Goal: Transaction & Acquisition: Book appointment/travel/reservation

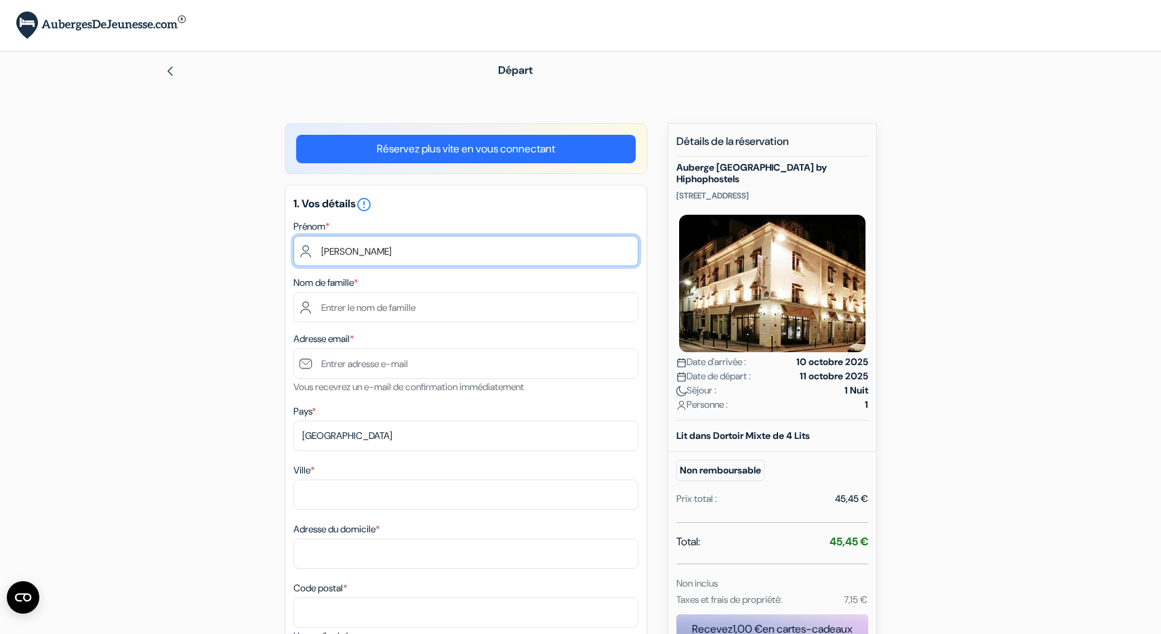
type input "[PERSON_NAME]"
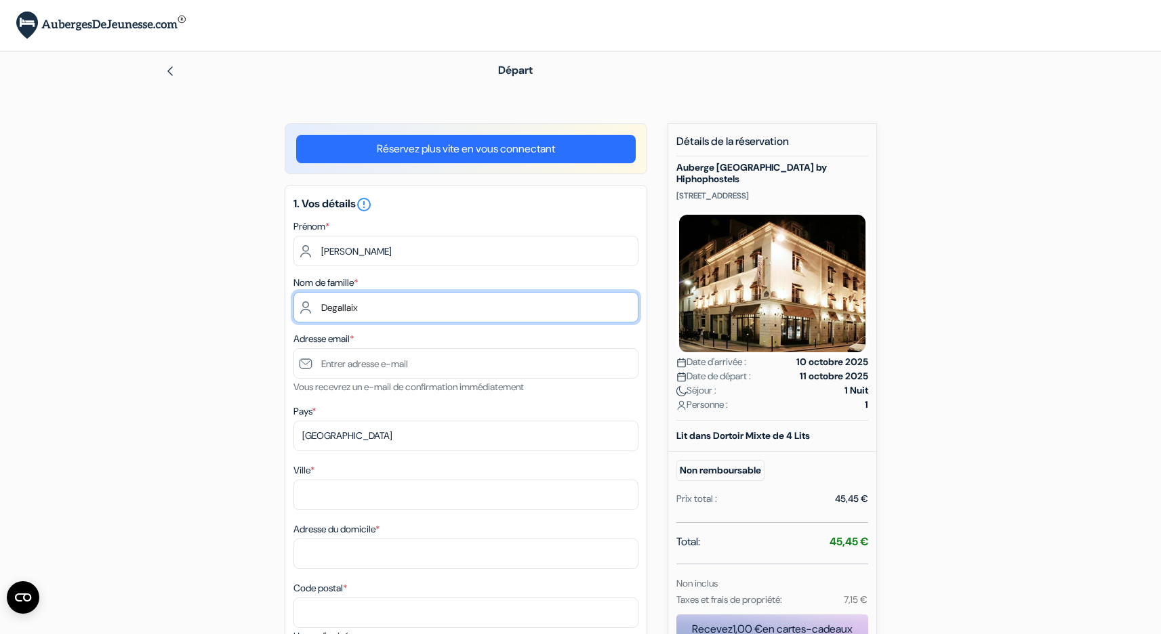
type input "Degallaix"
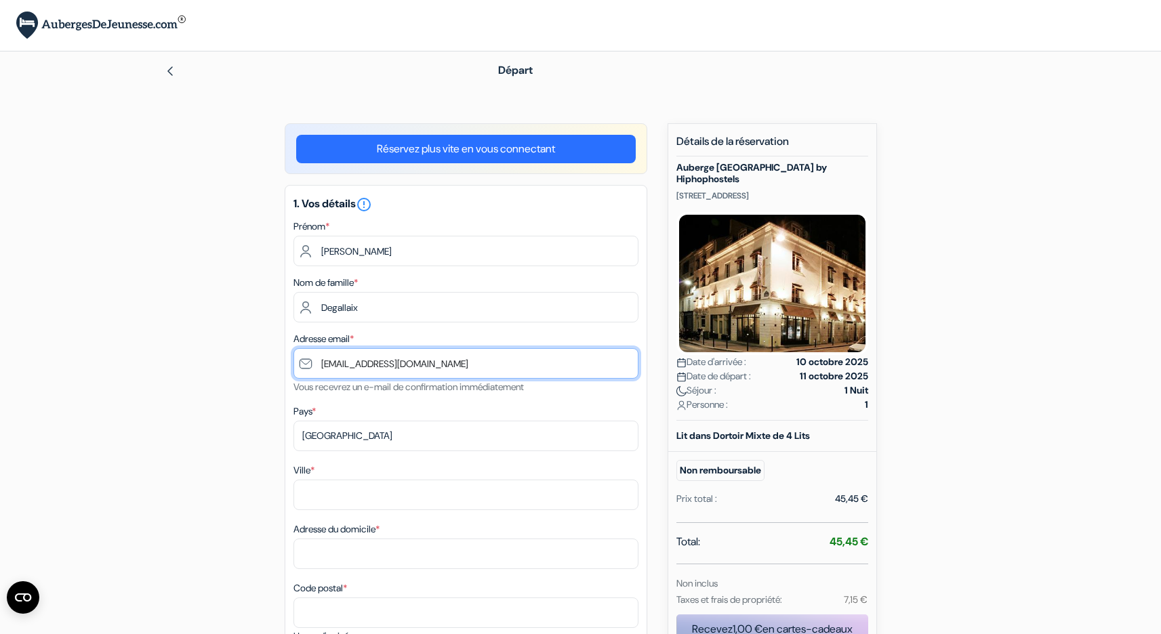
drag, startPoint x: 359, startPoint y: 363, endPoint x: 296, endPoint y: 363, distance: 63.0
click at [294, 364] on input "[EMAIL_ADDRESS][DOMAIN_NAME]" at bounding box center [465, 363] width 345 height 30
type input "[EMAIL_ADDRESS][DOMAIN_NAME]"
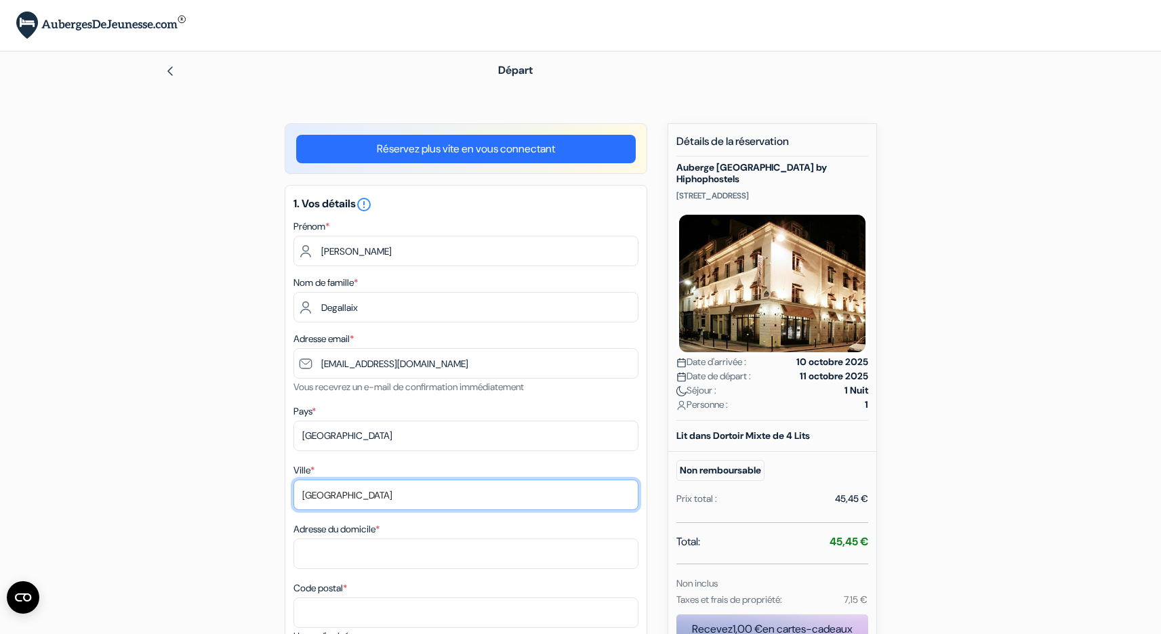
scroll to position [28, 0]
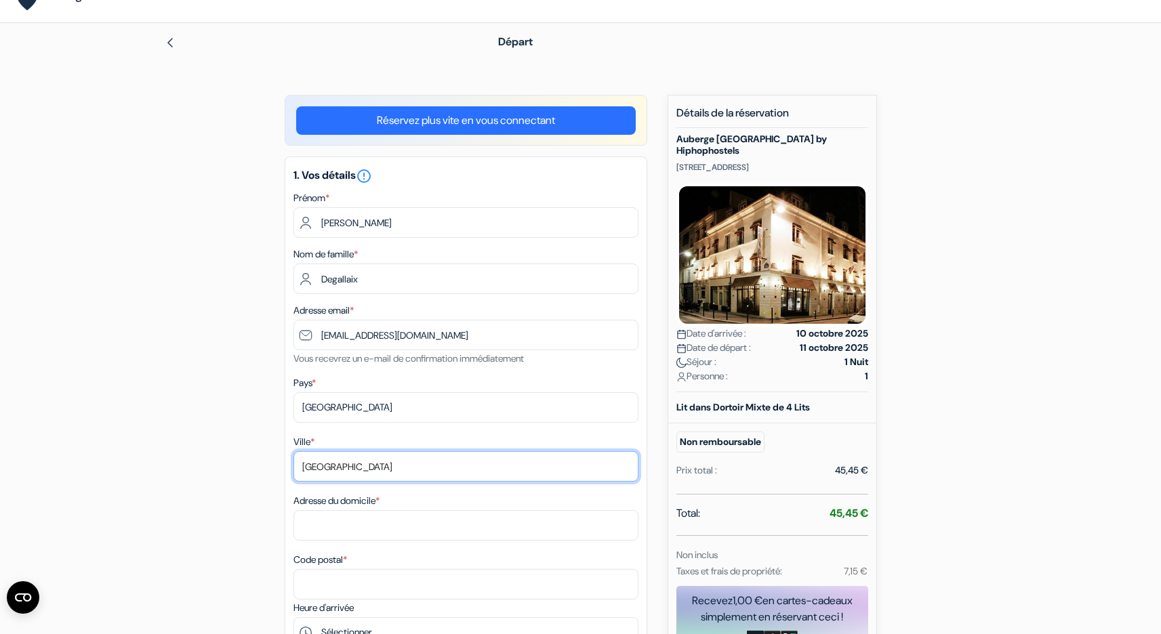
type input "[GEOGRAPHIC_DATA]"
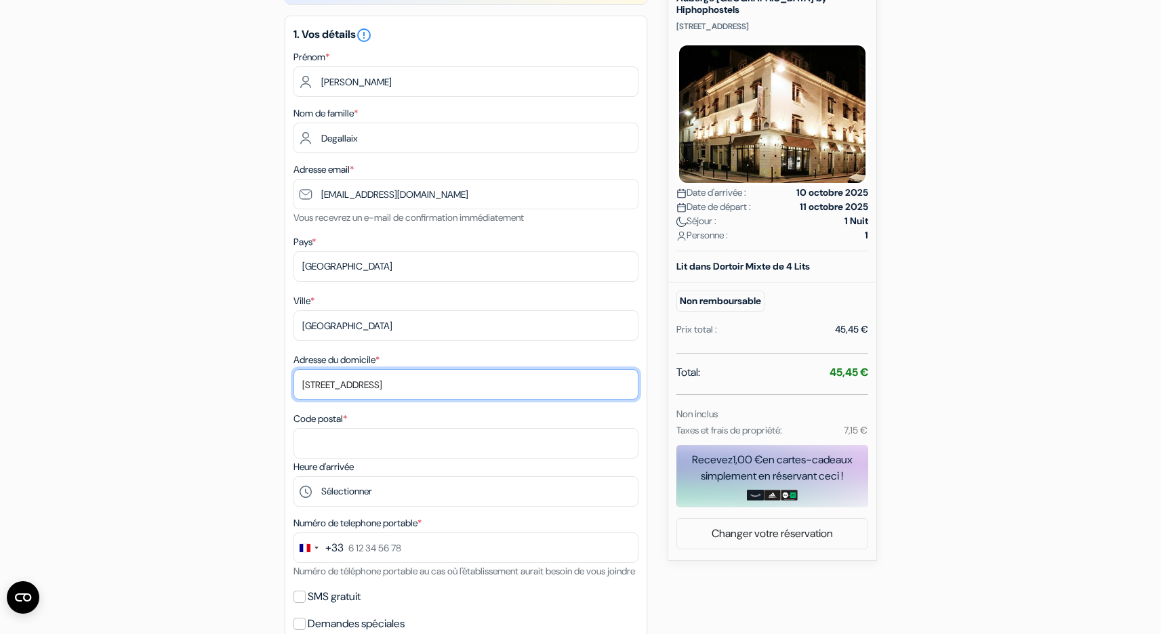
scroll to position [314, 0]
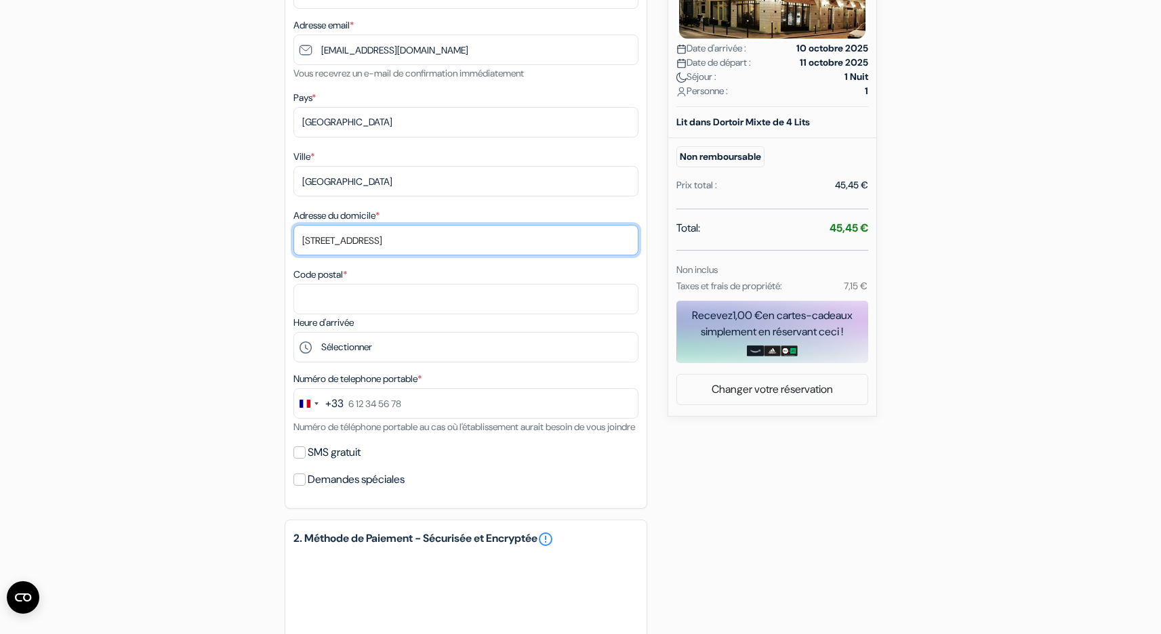
type input "[STREET_ADDRESS]"
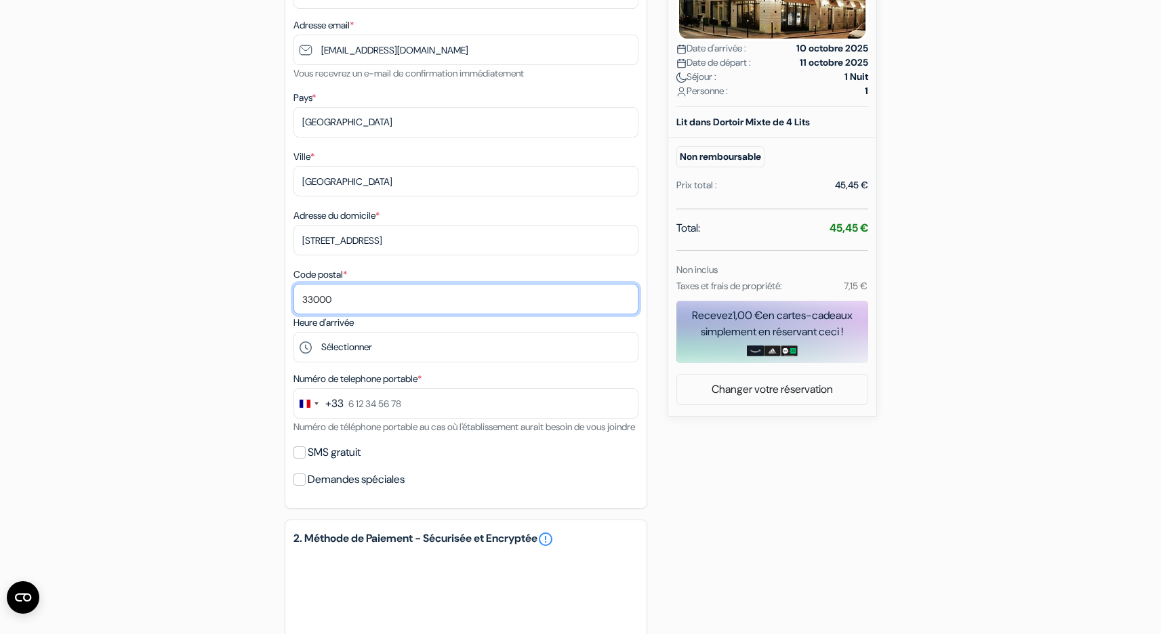
type input "33000"
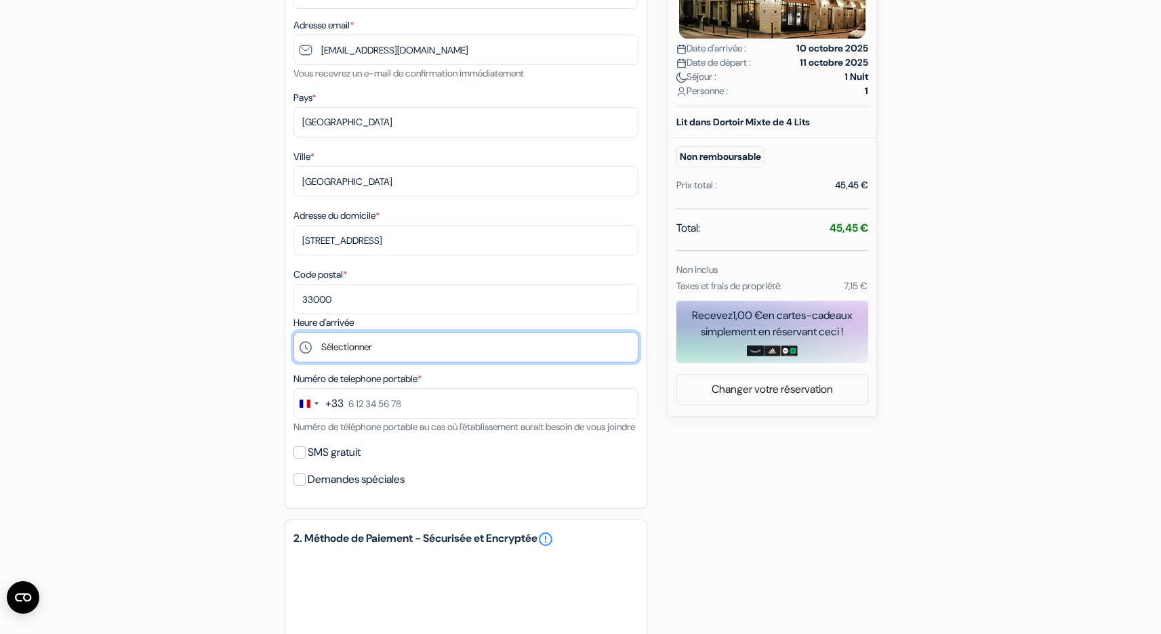
select select "15"
click at [247, 375] on div "add_box Auberge [GEOGRAPHIC_DATA] by Hiphophostels [STREET_ADDRESS] Détails de …" at bounding box center [581, 366] width 895 height 1112
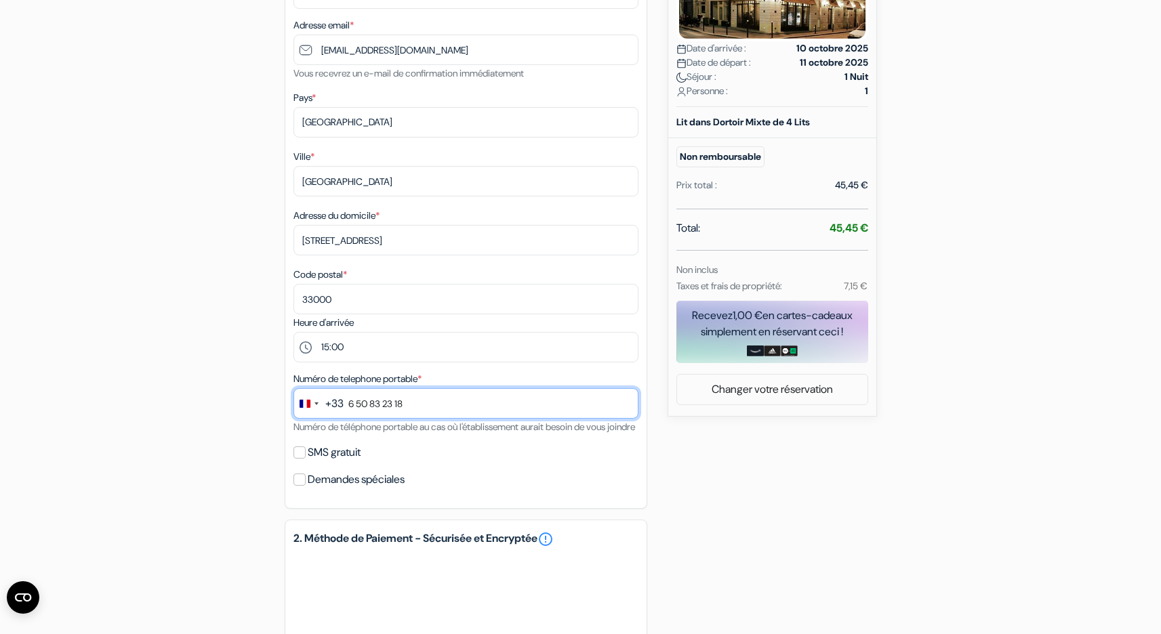
type input "6 50 83 23 18"
click at [220, 441] on div "add_box Auberge [GEOGRAPHIC_DATA] by Hiphophostels [STREET_ADDRESS] Détails de …" at bounding box center [581, 366] width 895 height 1112
click at [294, 459] on input "SMS gratuit" at bounding box center [299, 453] width 12 height 12
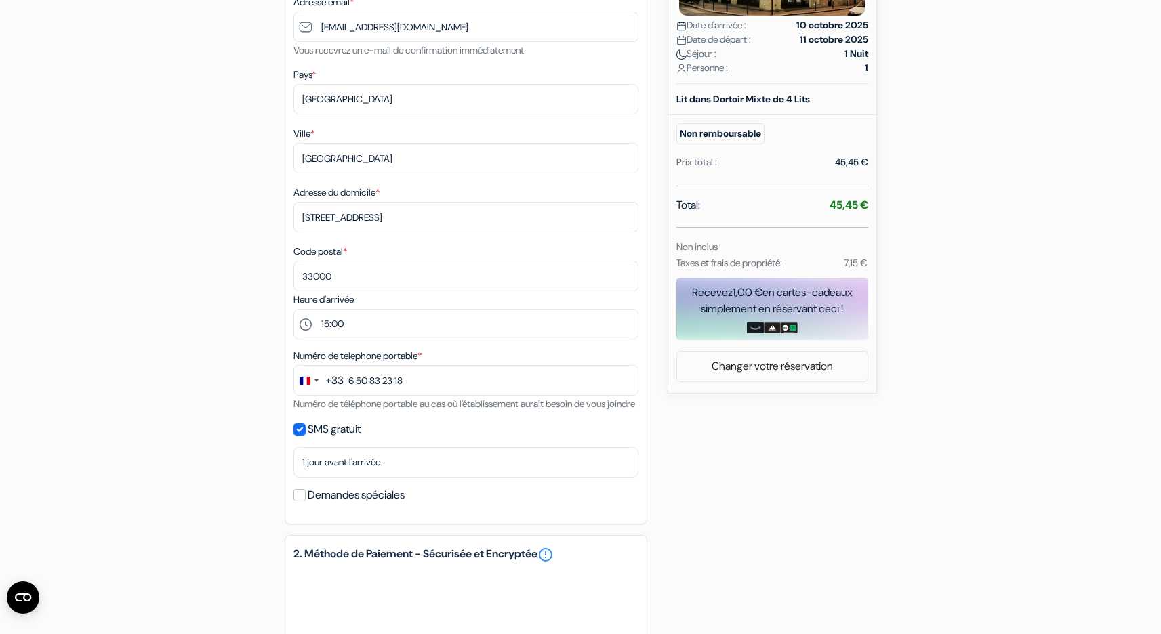
scroll to position [390, 0]
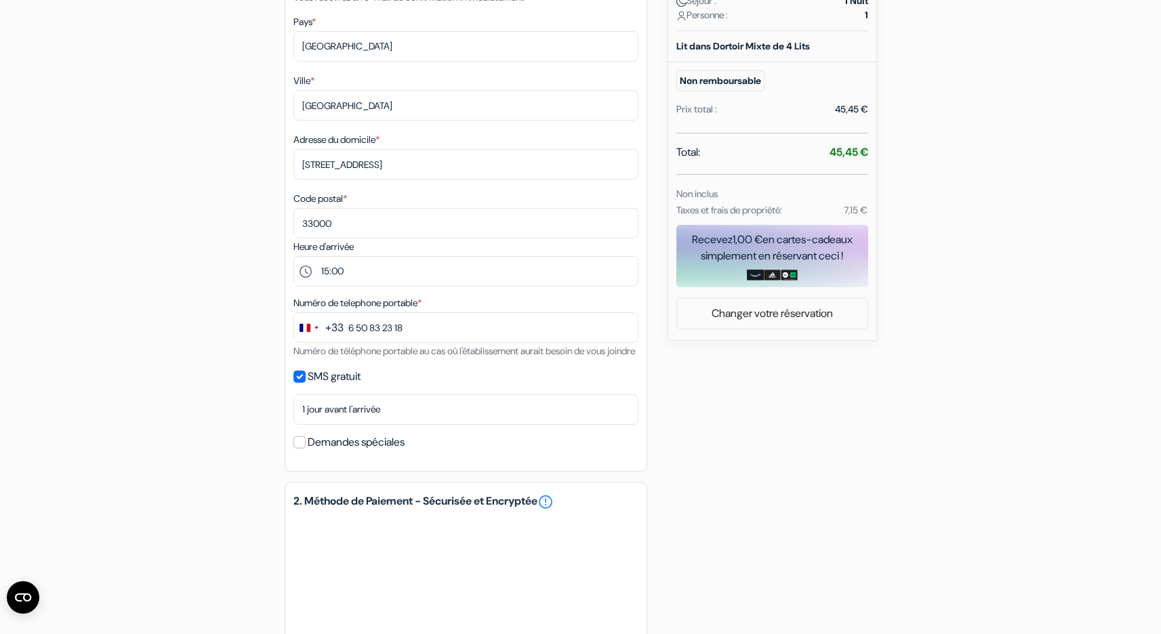
click at [301, 383] on input "SMS gratuit" at bounding box center [299, 377] width 12 height 12
checkbox input "false"
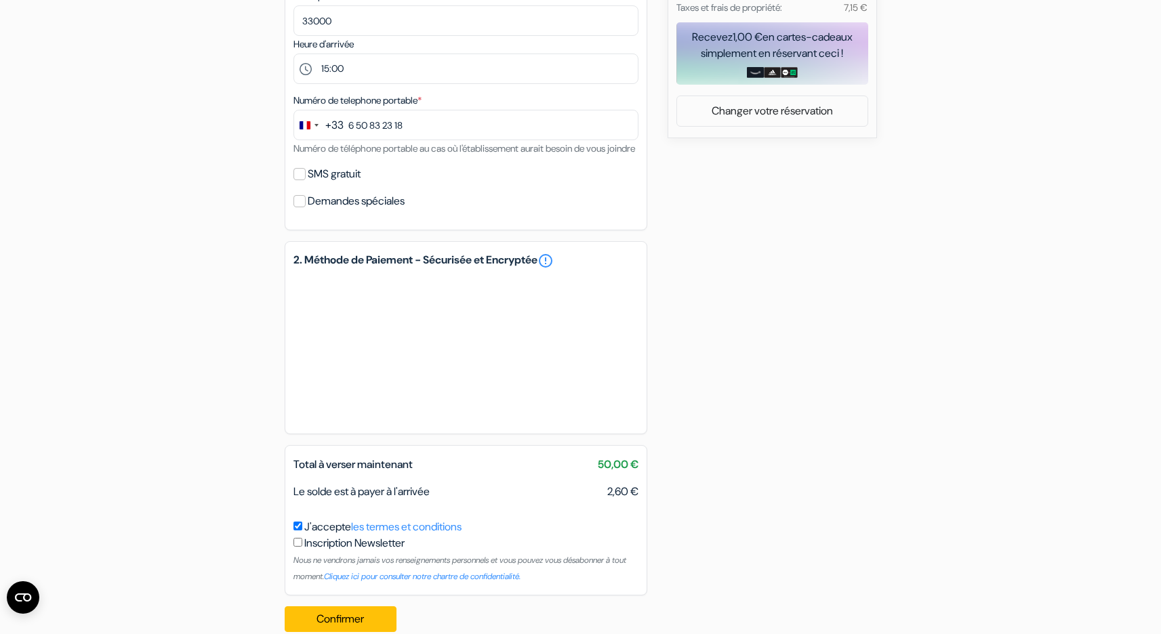
scroll to position [631, 0]
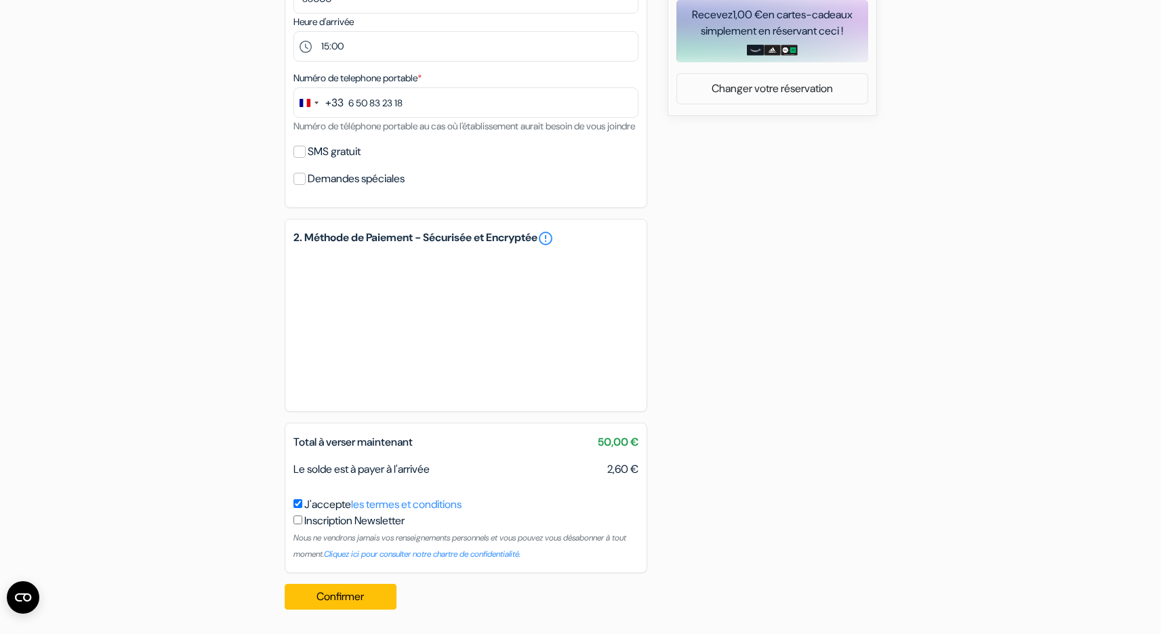
click at [300, 508] on input "J'accepte les termes et conditions" at bounding box center [297, 503] width 9 height 9
click at [299, 508] on input "J'accepte les termes et conditions" at bounding box center [297, 503] width 9 height 9
checkbox input "true"
click at [349, 600] on button "Confirmer Loading..." at bounding box center [341, 597] width 112 height 26
